Goal: Task Accomplishment & Management: Manage account settings

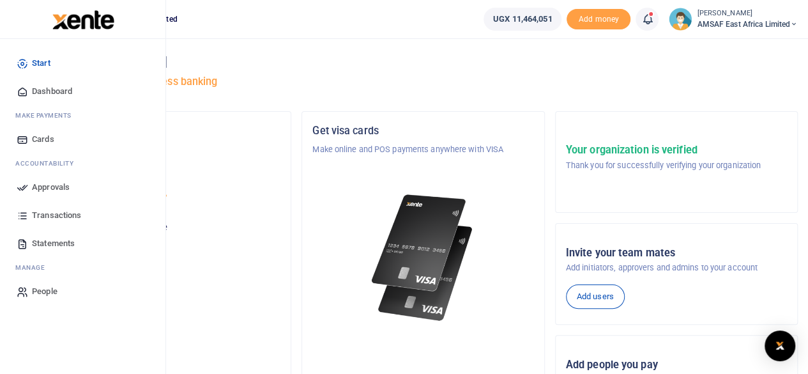
click at [43, 191] on span "Approvals" at bounding box center [51, 187] width 38 height 13
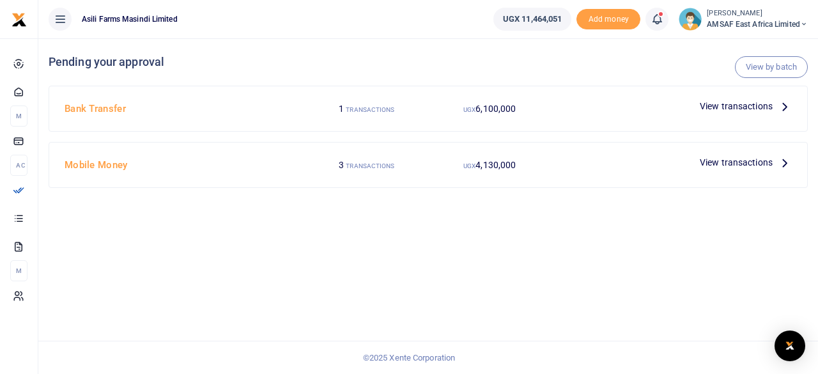
click at [91, 113] on h4 "Bank Transfer" at bounding box center [183, 109] width 236 height 14
click at [732, 105] on span "View transactions" at bounding box center [736, 106] width 73 height 14
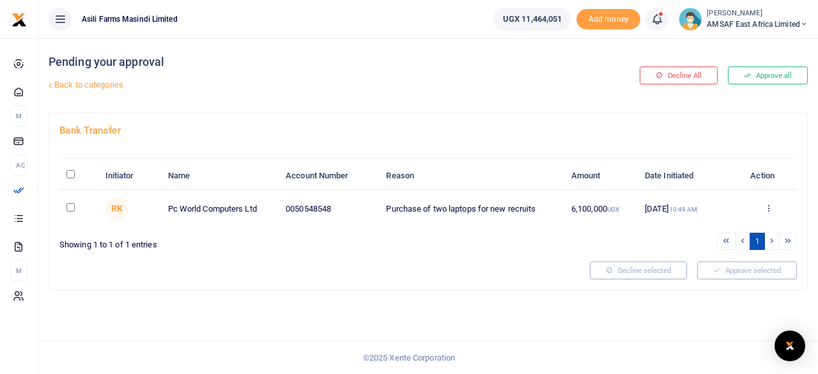
click at [63, 204] on td at bounding box center [78, 208] width 39 height 37
click at [68, 205] on input "checkbox" at bounding box center [70, 207] width 8 height 8
checkbox input "true"
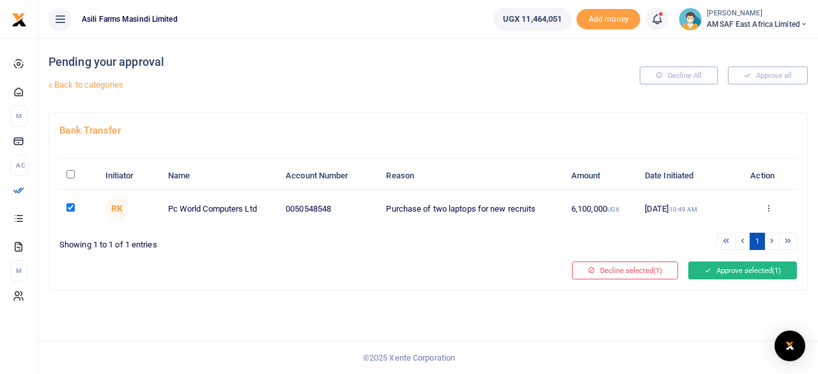
click at [705, 266] on icon at bounding box center [707, 270] width 7 height 9
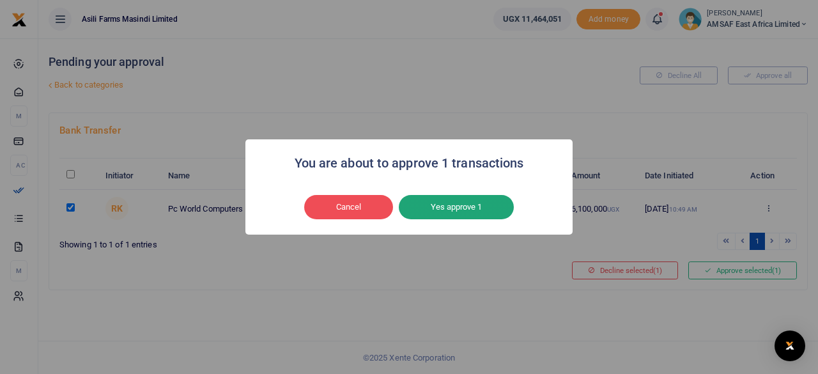
click at [457, 215] on button "Yes approve 1" at bounding box center [456, 207] width 115 height 24
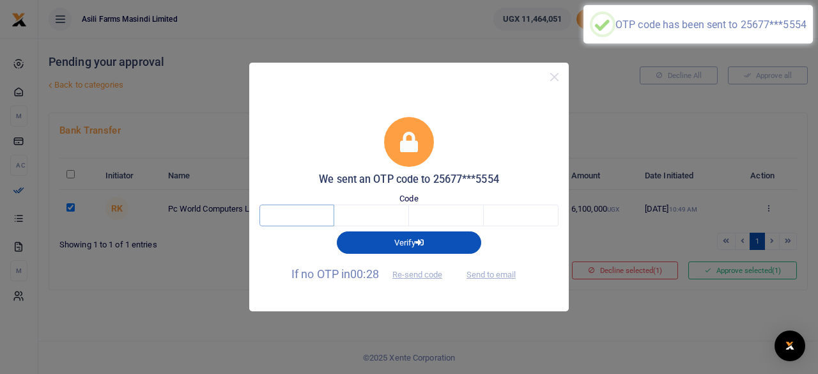
click at [314, 218] on input "text" at bounding box center [296, 215] width 75 height 22
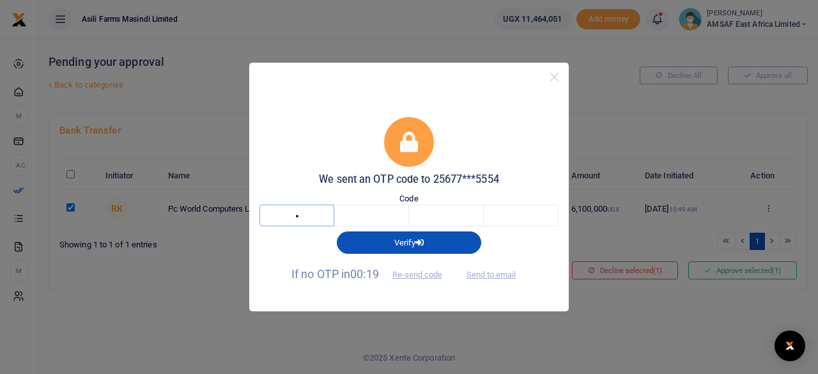
type input "3"
type input "8"
type input "9"
type input "8"
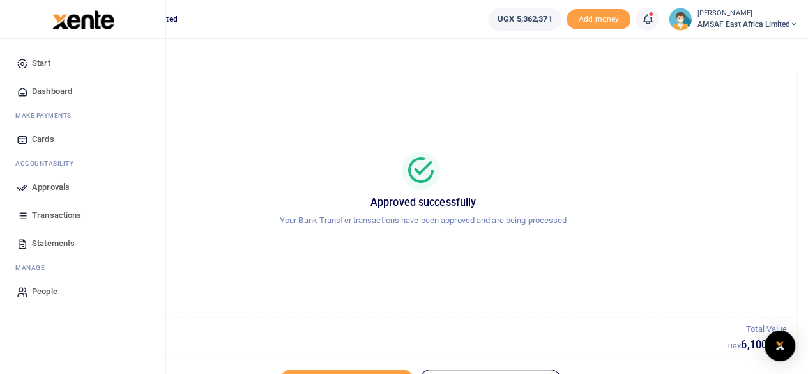
click at [48, 189] on span "Approvals" at bounding box center [51, 187] width 38 height 13
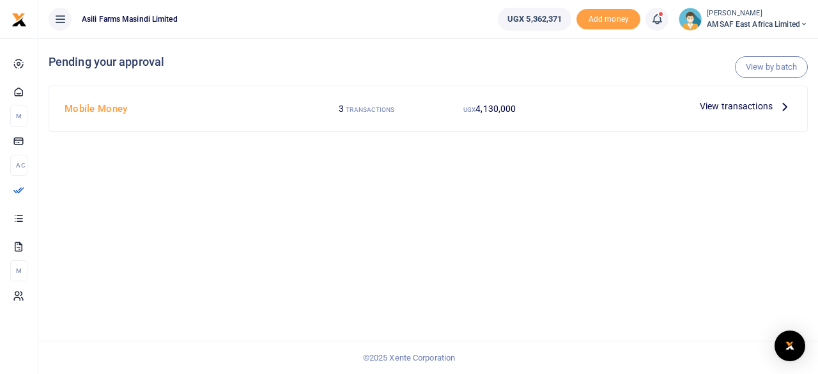
click at [346, 115] on div "3 TRANSACTIONS" at bounding box center [366, 108] width 123 height 24
click at [362, 107] on small "TRANSACTIONS" at bounding box center [370, 109] width 49 height 7
click at [749, 102] on span "View transactions" at bounding box center [736, 106] width 73 height 14
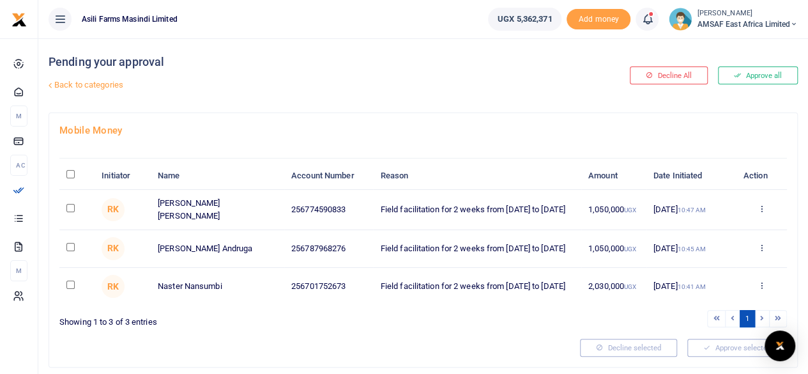
click at [72, 178] on input "\a \a : activate to sort column descending" at bounding box center [70, 174] width 8 height 8
checkbox input "true"
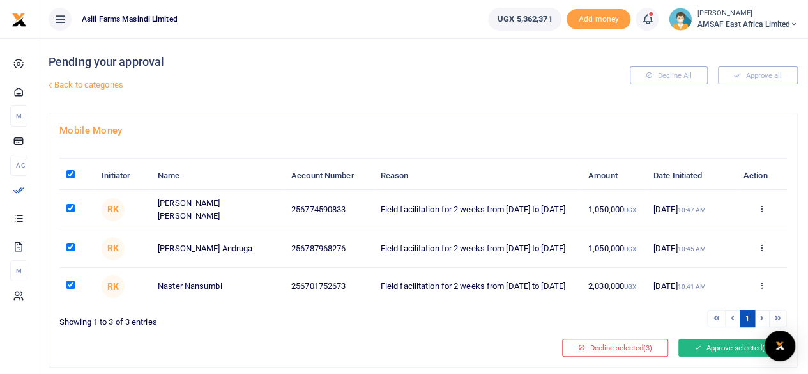
click at [737, 356] on button "Approve selected (3)" at bounding box center [732, 348] width 109 height 18
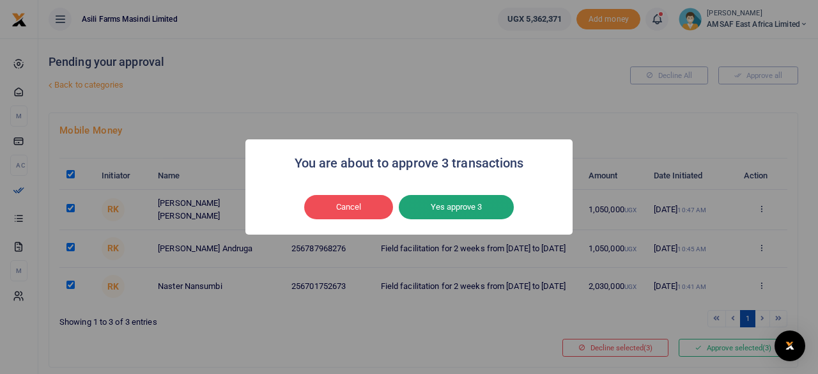
click at [425, 204] on button "Yes approve 3" at bounding box center [456, 207] width 115 height 24
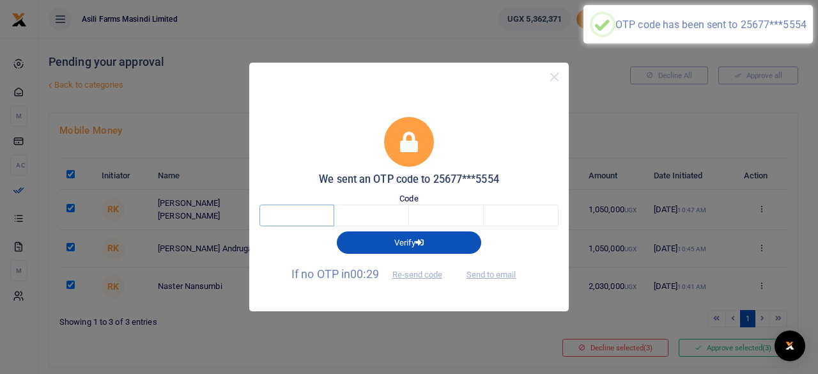
click at [314, 215] on input "text" at bounding box center [296, 215] width 75 height 22
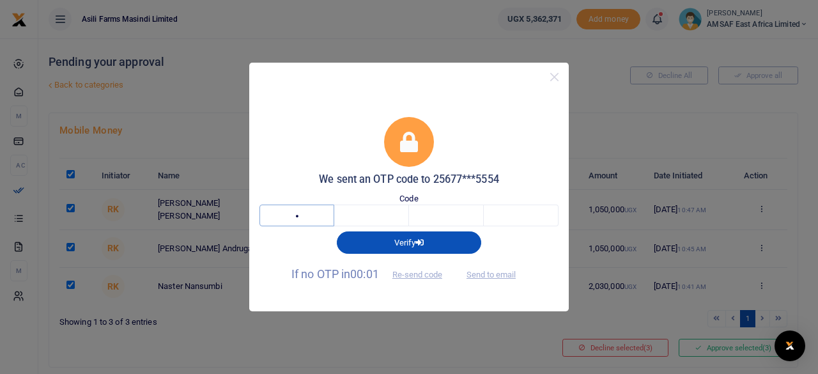
type input "5"
type input "1"
type input "0"
type input "7"
